Goal: Task Accomplishment & Management: Manage account settings

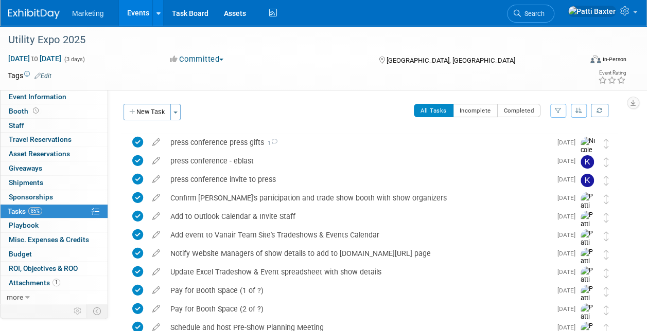
scroll to position [799, 0]
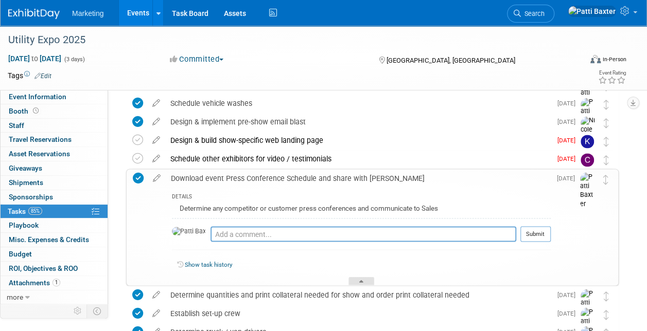
click at [358, 277] on div at bounding box center [361, 281] width 26 height 9
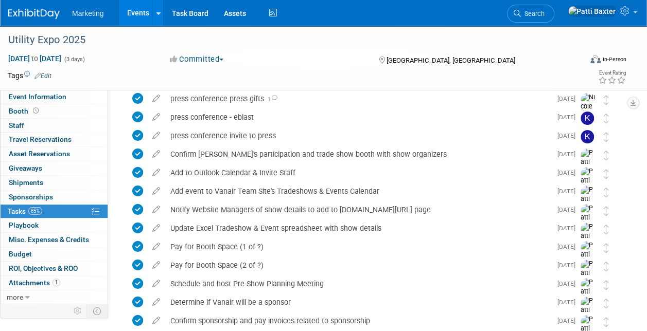
scroll to position [0, 0]
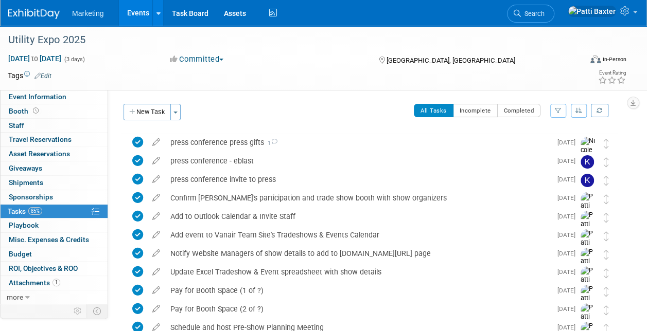
click at [579, 109] on icon "button" at bounding box center [578, 111] width 7 height 6
click at [544, 154] on link "By Due Date" at bounding box center [549, 158] width 74 height 14
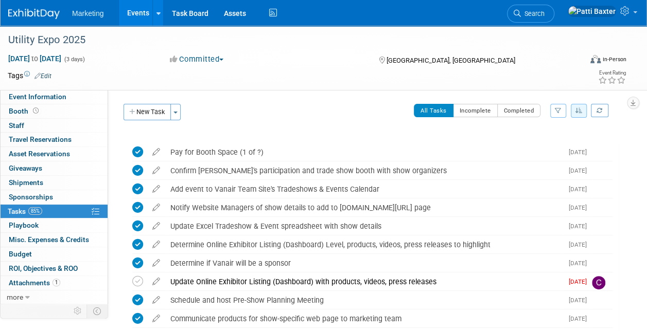
click at [166, 111] on button "New Task" at bounding box center [146, 112] width 47 height 16
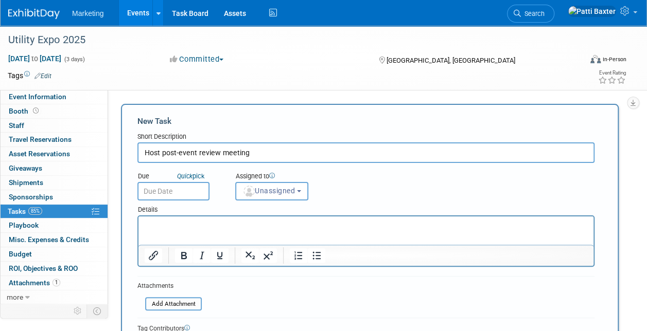
click at [146, 153] on input "Host post-event review meeting" at bounding box center [365, 153] width 457 height 21
type input "Schedule and host post-event review meeting"
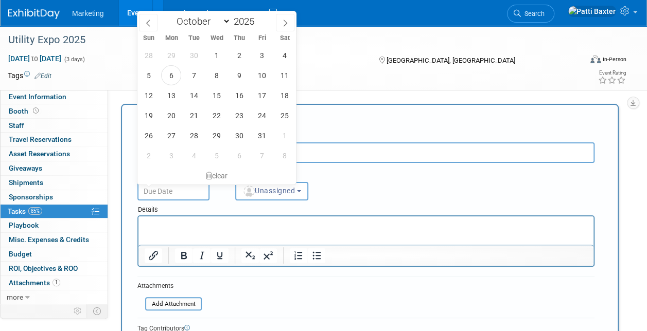
click at [163, 191] on input "text" at bounding box center [173, 191] width 72 height 19
click at [241, 115] on span "23" at bounding box center [239, 115] width 20 height 20
type input "Oct 23, 2025"
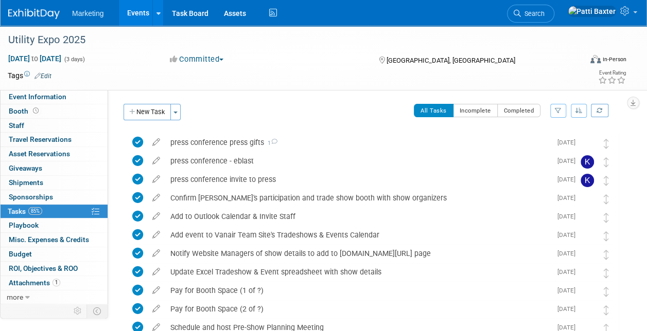
scroll to position [1095, 0]
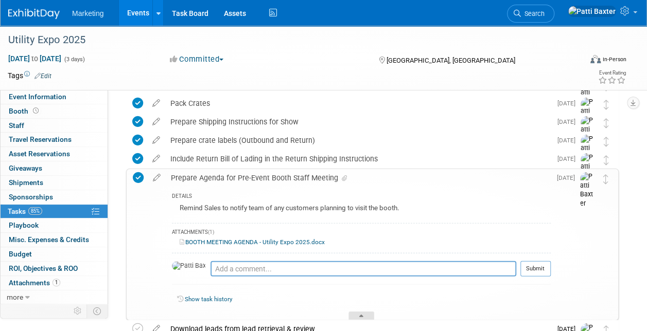
click at [360, 313] on div at bounding box center [361, 316] width 26 height 9
